Goal: Find specific page/section: Find specific page/section

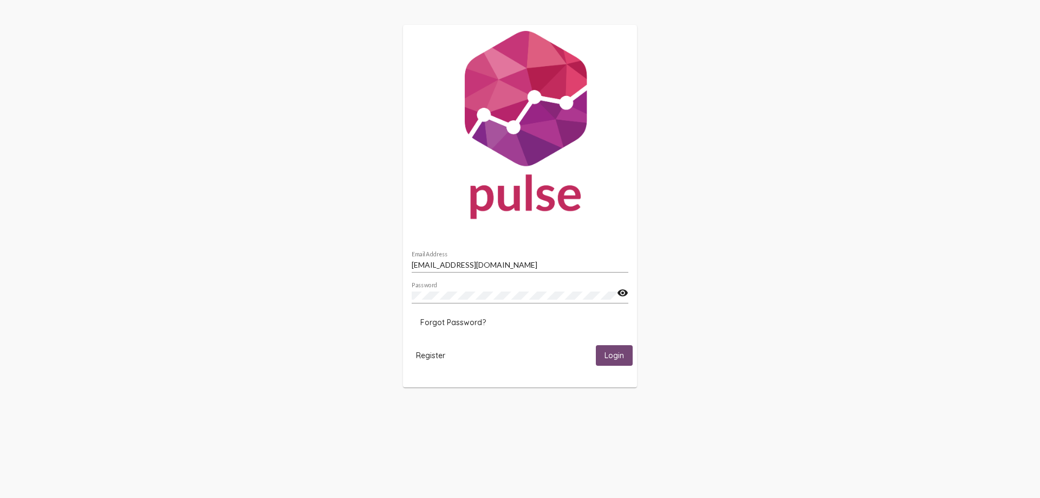
click at [630, 360] on button "Login" at bounding box center [614, 355] width 37 height 20
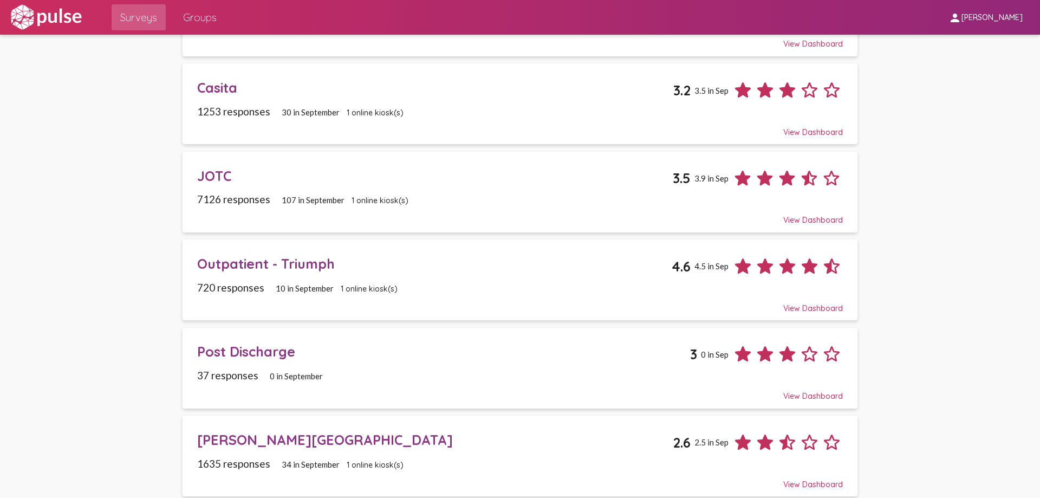
scroll to position [138, 0]
click at [411, 275] on div "Outpatient - Triumph 4.6 4.5 in Sep" at bounding box center [519, 263] width 645 height 30
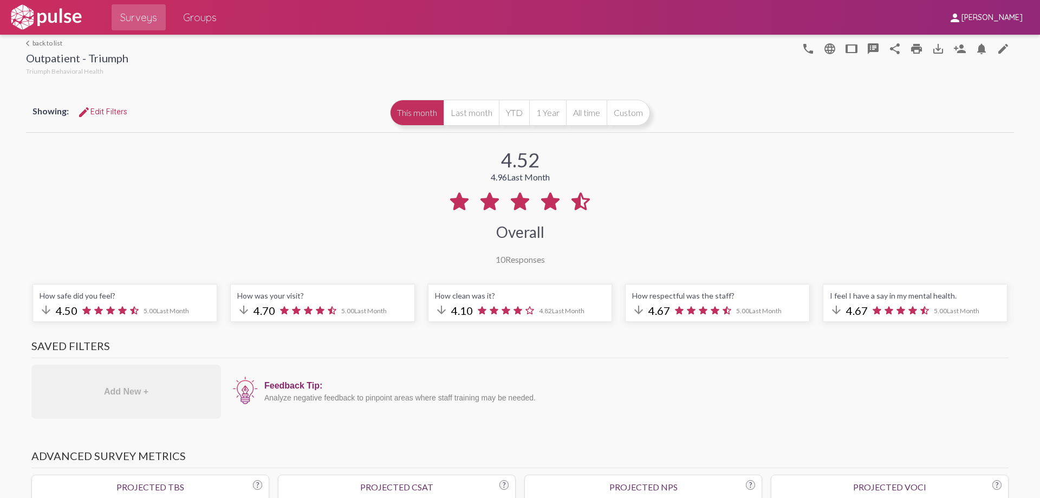
click at [41, 43] on link "arrow_back_ios back to list" at bounding box center [77, 43] width 102 height 8
